Goal: Task Accomplishment & Management: Use online tool/utility

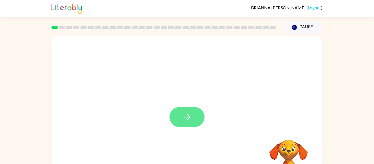
click at [190, 120] on icon "button" at bounding box center [187, 117] width 10 height 10
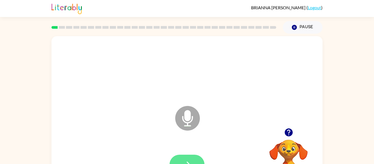
click at [187, 155] on button "button" at bounding box center [187, 165] width 35 height 20
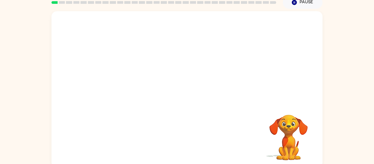
scroll to position [25, 0]
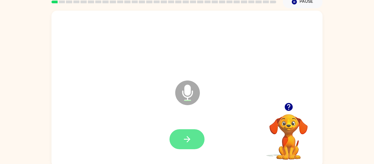
click at [191, 136] on icon "button" at bounding box center [187, 139] width 10 height 10
click at [188, 136] on icon "button" at bounding box center [187, 139] width 10 height 10
click at [189, 141] on icon "button" at bounding box center [187, 139] width 10 height 10
click at [185, 140] on icon "button" at bounding box center [187, 139] width 10 height 10
click at [187, 138] on icon "button" at bounding box center [187, 139] width 10 height 10
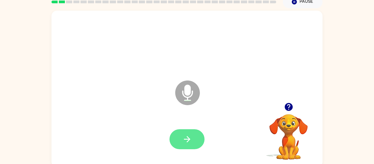
click at [191, 139] on icon "button" at bounding box center [187, 139] width 10 height 10
click at [190, 137] on icon "button" at bounding box center [187, 139] width 10 height 10
click at [198, 139] on button "button" at bounding box center [187, 139] width 35 height 20
click at [185, 141] on icon "button" at bounding box center [187, 139] width 10 height 10
click at [194, 139] on button "button" at bounding box center [187, 139] width 35 height 20
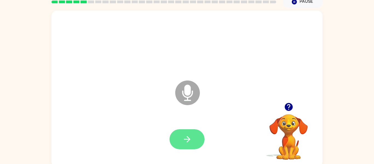
click at [193, 141] on button "button" at bounding box center [187, 139] width 35 height 20
click at [192, 140] on button "button" at bounding box center [187, 139] width 35 height 20
click at [191, 141] on icon "button" at bounding box center [187, 139] width 10 height 10
click at [184, 138] on icon "button" at bounding box center [187, 139] width 10 height 10
click at [190, 136] on icon "button" at bounding box center [187, 139] width 10 height 10
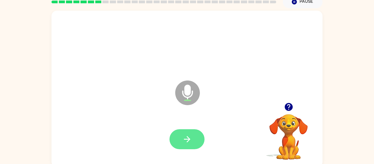
click at [190, 133] on button "button" at bounding box center [187, 139] width 35 height 20
click at [187, 142] on icon "button" at bounding box center [187, 139] width 6 height 6
click at [191, 138] on icon "button" at bounding box center [187, 139] width 10 height 10
click at [191, 136] on icon "button" at bounding box center [187, 139] width 10 height 10
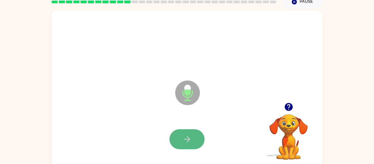
click at [191, 135] on icon "button" at bounding box center [187, 139] width 10 height 10
click at [196, 136] on button "button" at bounding box center [187, 139] width 35 height 20
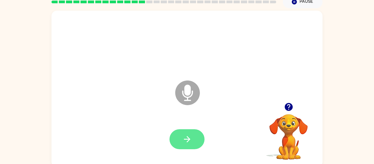
click at [192, 136] on button "button" at bounding box center [187, 139] width 35 height 20
click at [192, 138] on button "button" at bounding box center [187, 139] width 35 height 20
click at [185, 142] on icon "button" at bounding box center [187, 139] width 10 height 10
click at [191, 137] on icon "button" at bounding box center [187, 139] width 10 height 10
click at [194, 137] on button "button" at bounding box center [187, 139] width 35 height 20
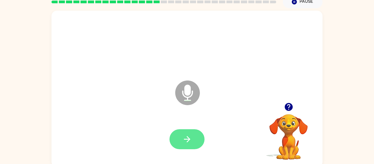
click at [190, 139] on icon "button" at bounding box center [187, 139] width 6 height 6
click at [196, 137] on button "button" at bounding box center [187, 139] width 35 height 20
click at [184, 136] on icon "button" at bounding box center [187, 139] width 10 height 10
click at [187, 139] on icon "button" at bounding box center [187, 139] width 6 height 6
click at [194, 141] on button "button" at bounding box center [187, 139] width 35 height 20
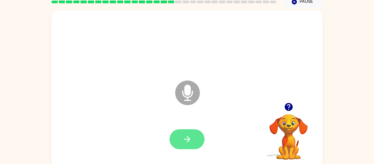
click at [190, 141] on icon "button" at bounding box center [187, 139] width 10 height 10
click at [191, 139] on icon "button" at bounding box center [187, 139] width 10 height 10
click at [190, 139] on icon "button" at bounding box center [187, 139] width 6 height 6
click at [192, 136] on button "button" at bounding box center [187, 139] width 35 height 20
click at [192, 140] on button "button" at bounding box center [187, 139] width 35 height 20
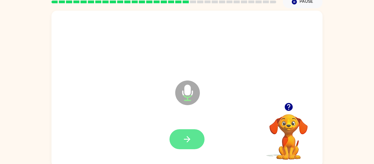
click at [192, 140] on button "button" at bounding box center [187, 139] width 35 height 20
click at [197, 135] on button "button" at bounding box center [187, 139] width 35 height 20
click at [198, 138] on button "button" at bounding box center [187, 139] width 35 height 20
click at [183, 141] on icon "button" at bounding box center [187, 139] width 10 height 10
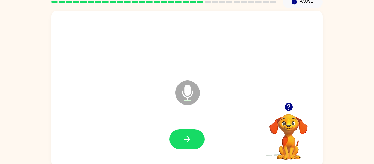
click at [183, 141] on icon "button" at bounding box center [187, 139] width 10 height 10
click at [184, 140] on icon "button" at bounding box center [187, 139] width 10 height 10
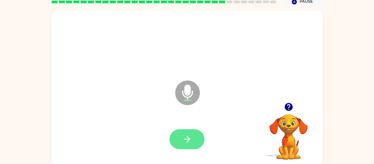
click at [184, 140] on icon "button" at bounding box center [187, 139] width 10 height 10
click at [184, 141] on icon "button" at bounding box center [187, 139] width 10 height 10
click at [190, 144] on icon "button" at bounding box center [187, 139] width 10 height 10
click at [192, 140] on button "button" at bounding box center [187, 139] width 35 height 20
click at [194, 144] on button "button" at bounding box center [187, 139] width 35 height 20
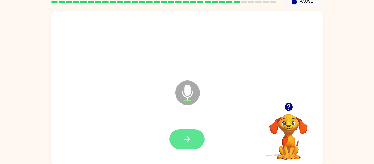
click at [190, 138] on icon "button" at bounding box center [187, 139] width 10 height 10
click at [185, 142] on icon "button" at bounding box center [187, 139] width 10 height 10
click at [195, 144] on button "button" at bounding box center [187, 139] width 35 height 20
click at [192, 139] on button "button" at bounding box center [187, 139] width 35 height 20
click at [184, 142] on icon "button" at bounding box center [187, 139] width 10 height 10
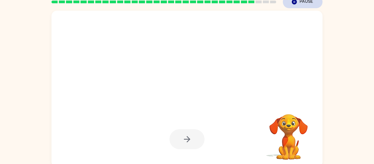
click at [296, 2] on icon "button" at bounding box center [294, 1] width 5 height 5
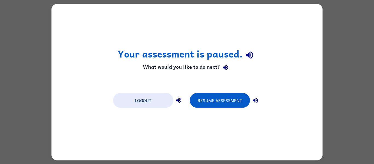
scroll to position [0, 0]
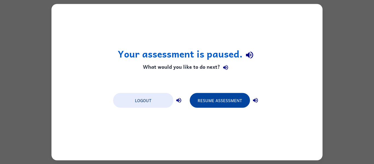
click at [223, 105] on button "Resume Assessment" at bounding box center [220, 100] width 60 height 15
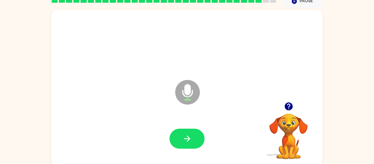
scroll to position [26, 0]
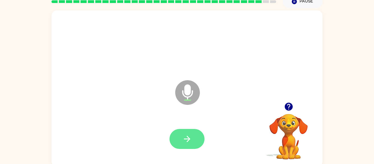
click at [186, 137] on icon "button" at bounding box center [187, 139] width 10 height 10
click at [192, 136] on button "button" at bounding box center [187, 139] width 35 height 20
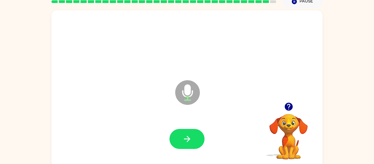
click at [192, 136] on button "button" at bounding box center [187, 139] width 35 height 20
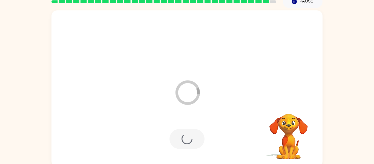
scroll to position [19, 0]
